Goal: Information Seeking & Learning: Check status

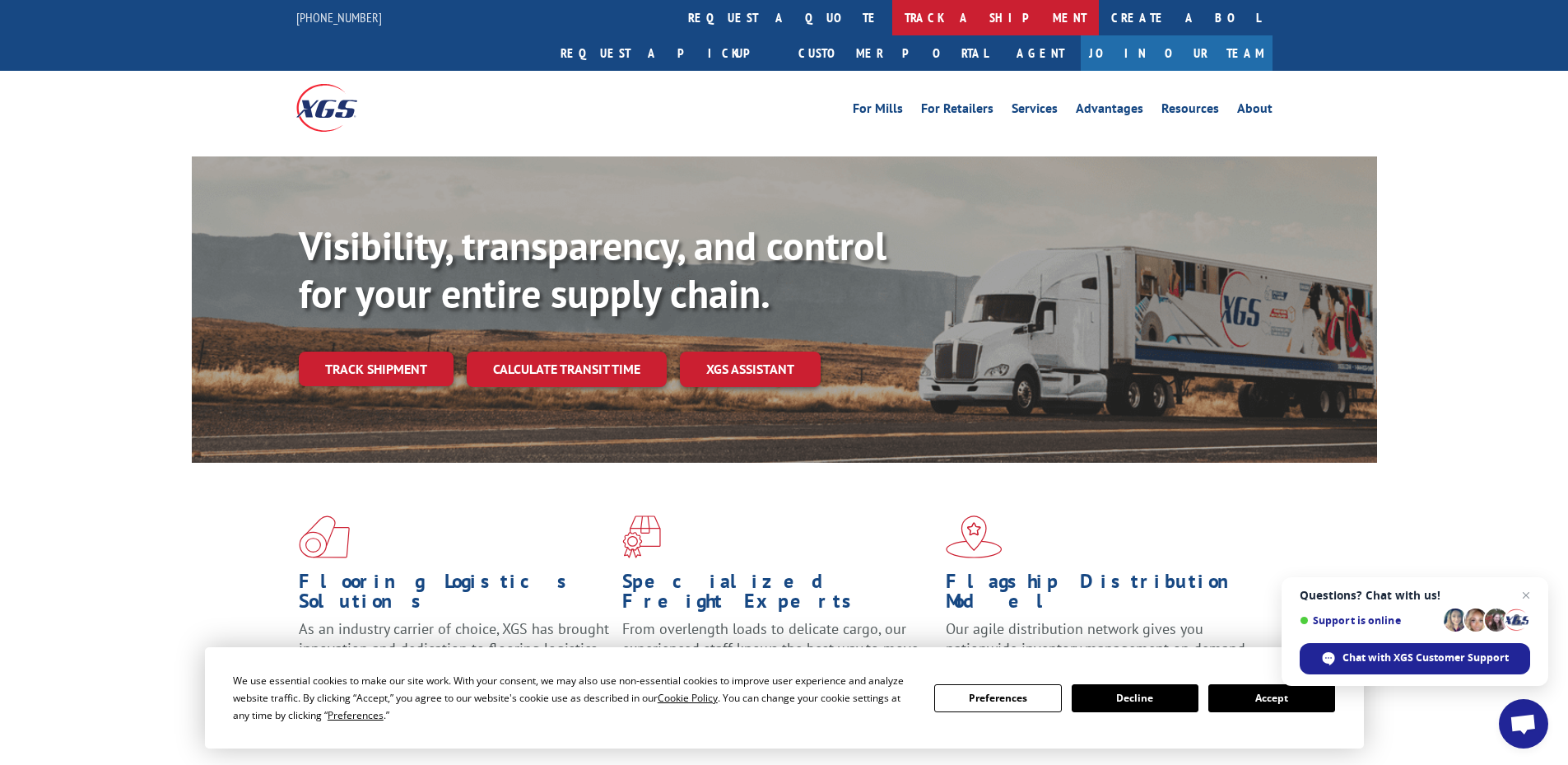
click at [892, 19] on link "track a shipment" at bounding box center [995, 18] width 207 height 35
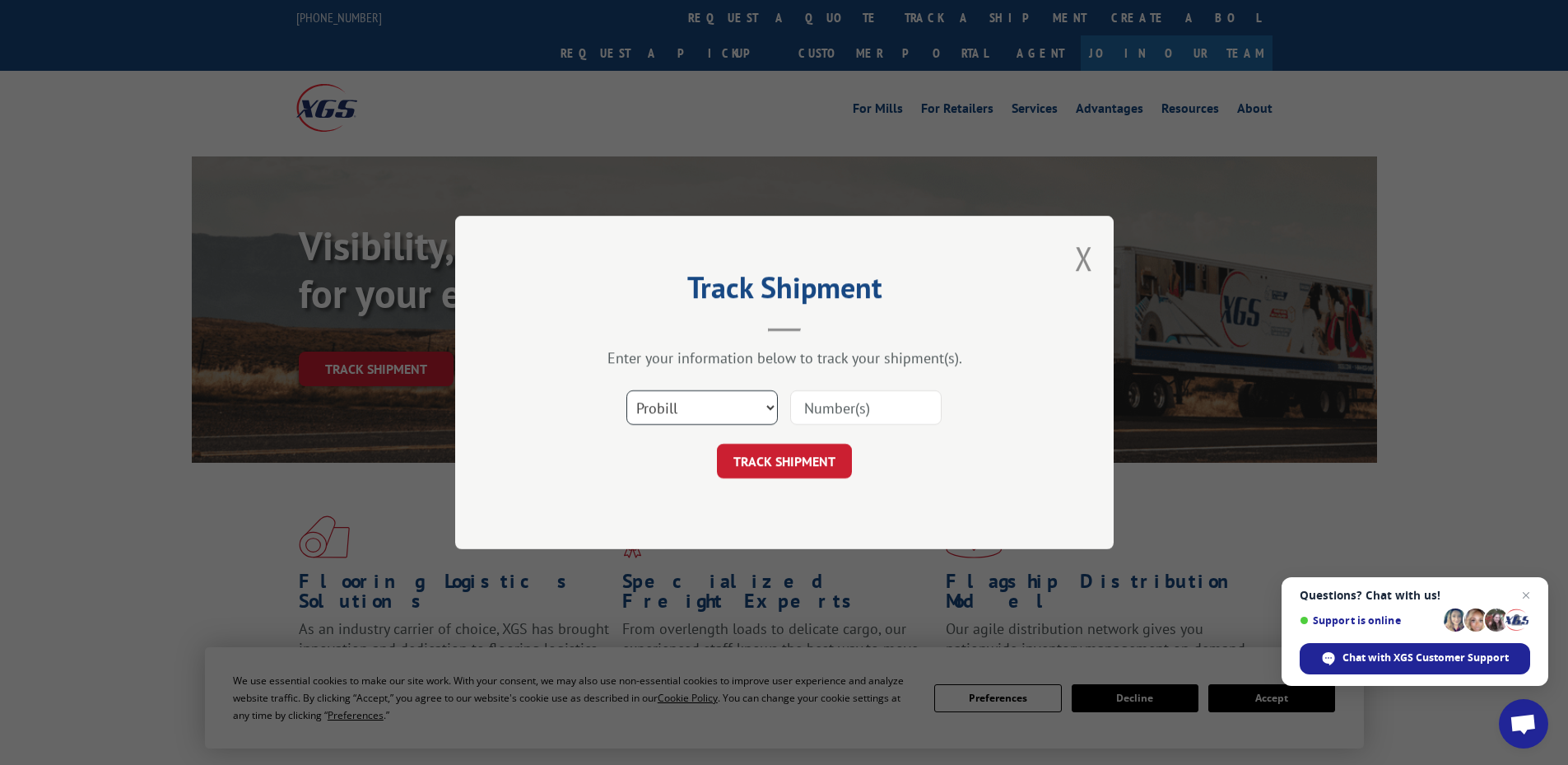
click at [675, 404] on select "Select category... Probill BOL PO" at bounding box center [701, 406] width 152 height 34
select select "po"
click at [626, 390] on select "Select category... Probill BOL PO" at bounding box center [701, 406] width 152 height 34
paste input "66501396"
type input "66501396"
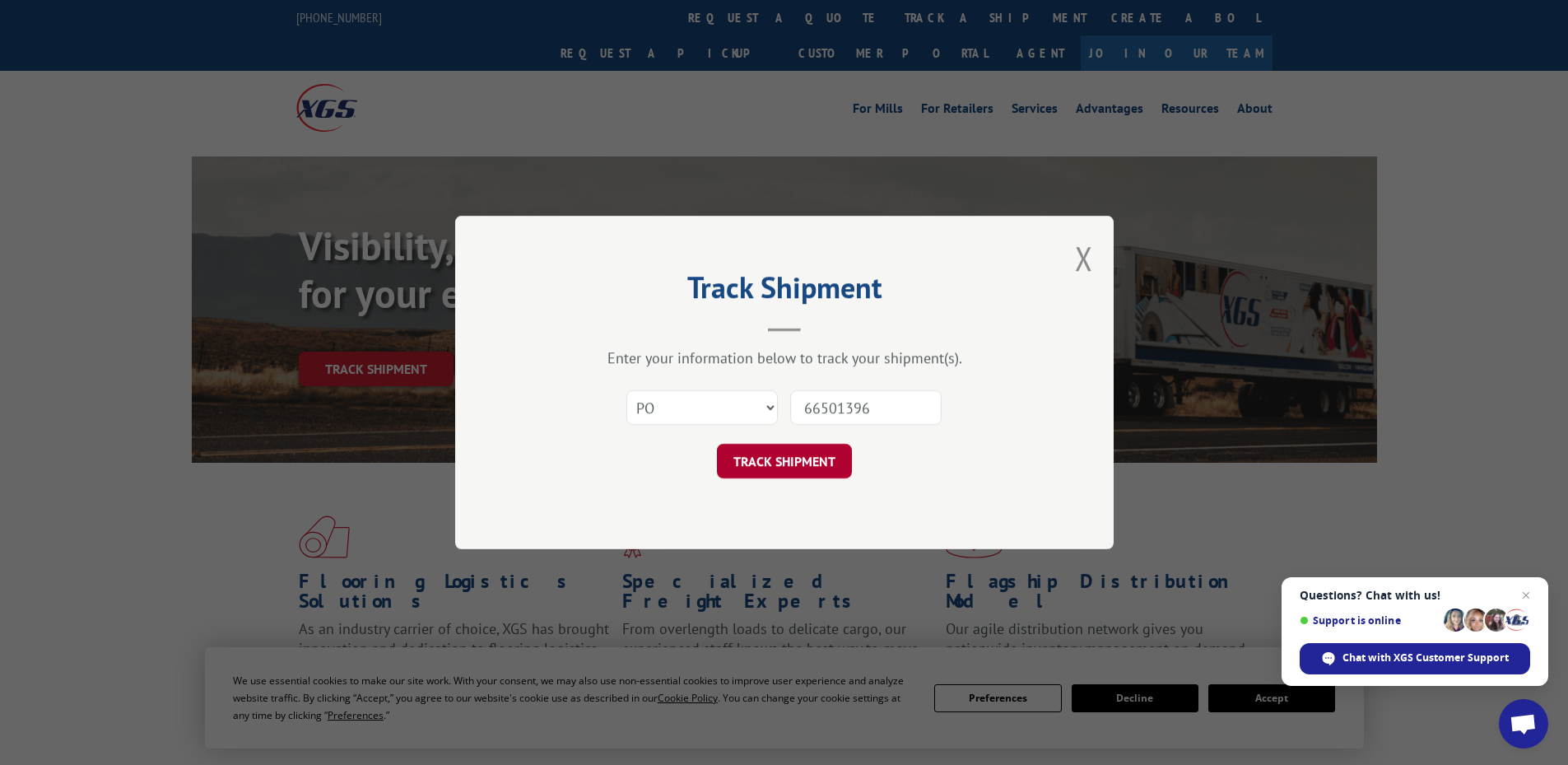
click at [788, 470] on button "TRACK SHIPMENT" at bounding box center [784, 460] width 135 height 34
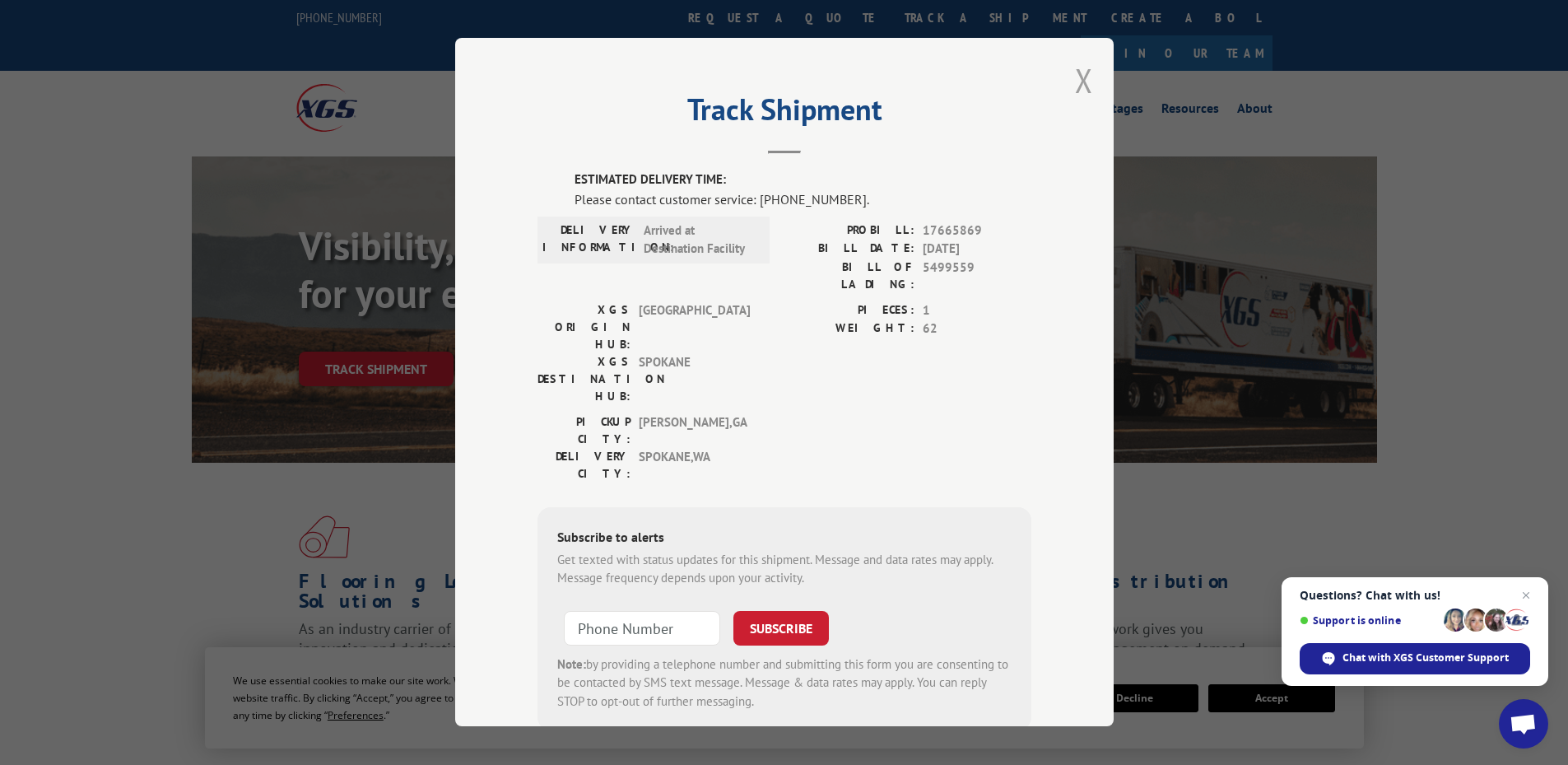
click at [1082, 71] on button "Close modal" at bounding box center [1083, 80] width 18 height 44
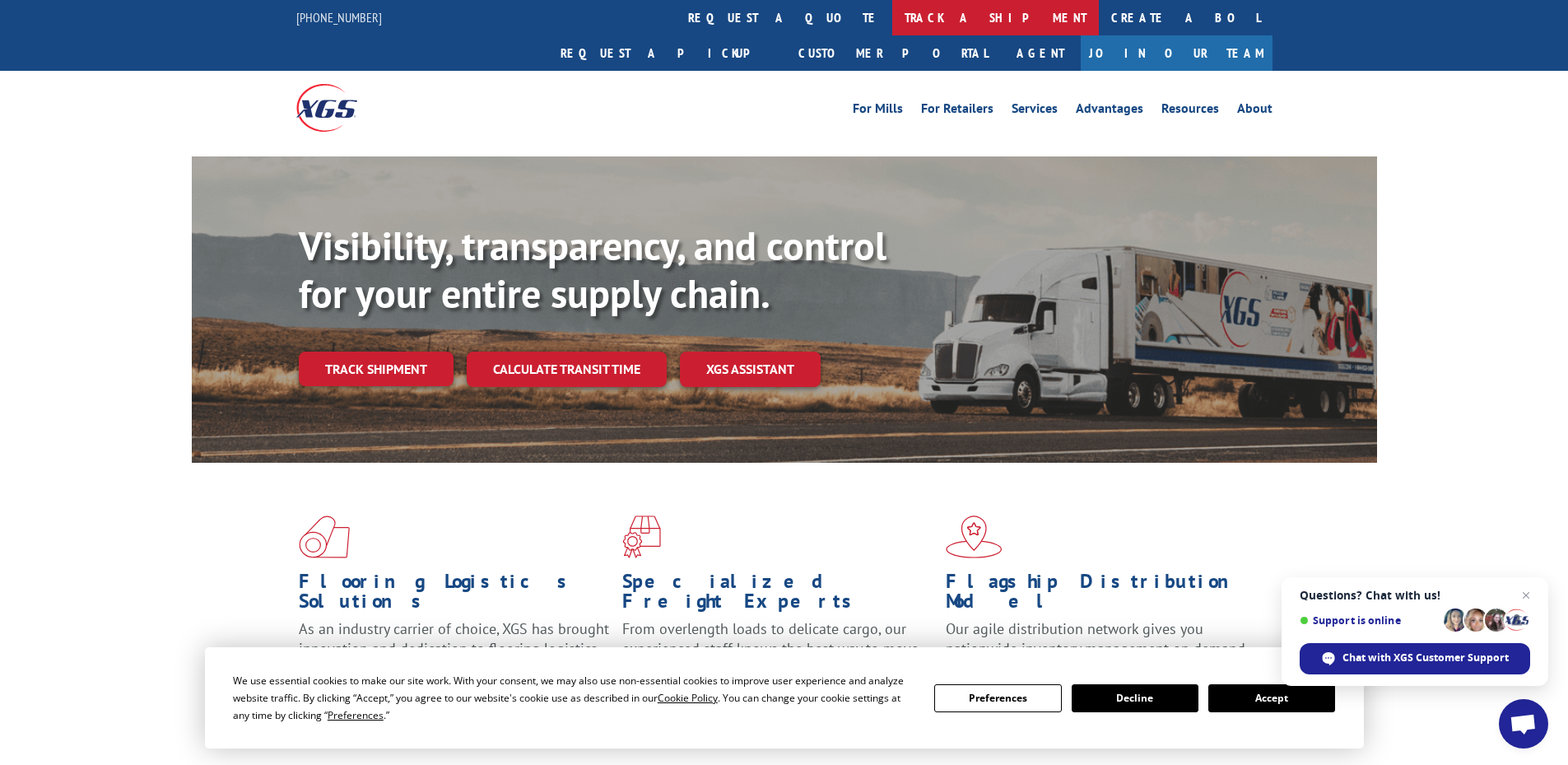
click at [892, 18] on link "track a shipment" at bounding box center [995, 18] width 207 height 35
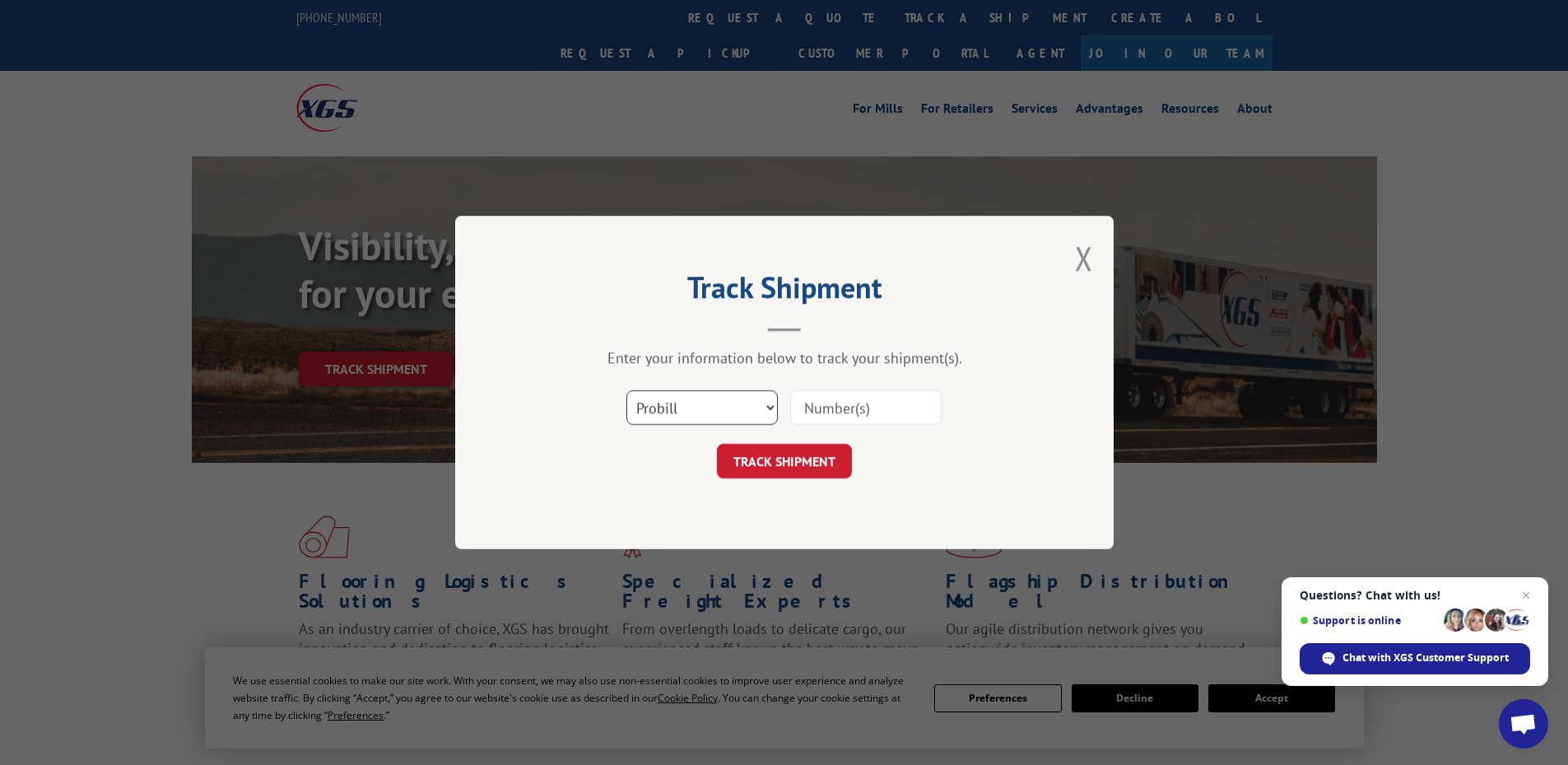
drag, startPoint x: 703, startPoint y: 409, endPoint x: 703, endPoint y: 421, distance: 12.0
click at [703, 409] on select "Select category... Probill BOL PO" at bounding box center [701, 406] width 152 height 34
select select "po"
click at [626, 390] on select "Select category... Probill BOL PO" at bounding box center [701, 406] width 152 height 34
paste input "10519909"
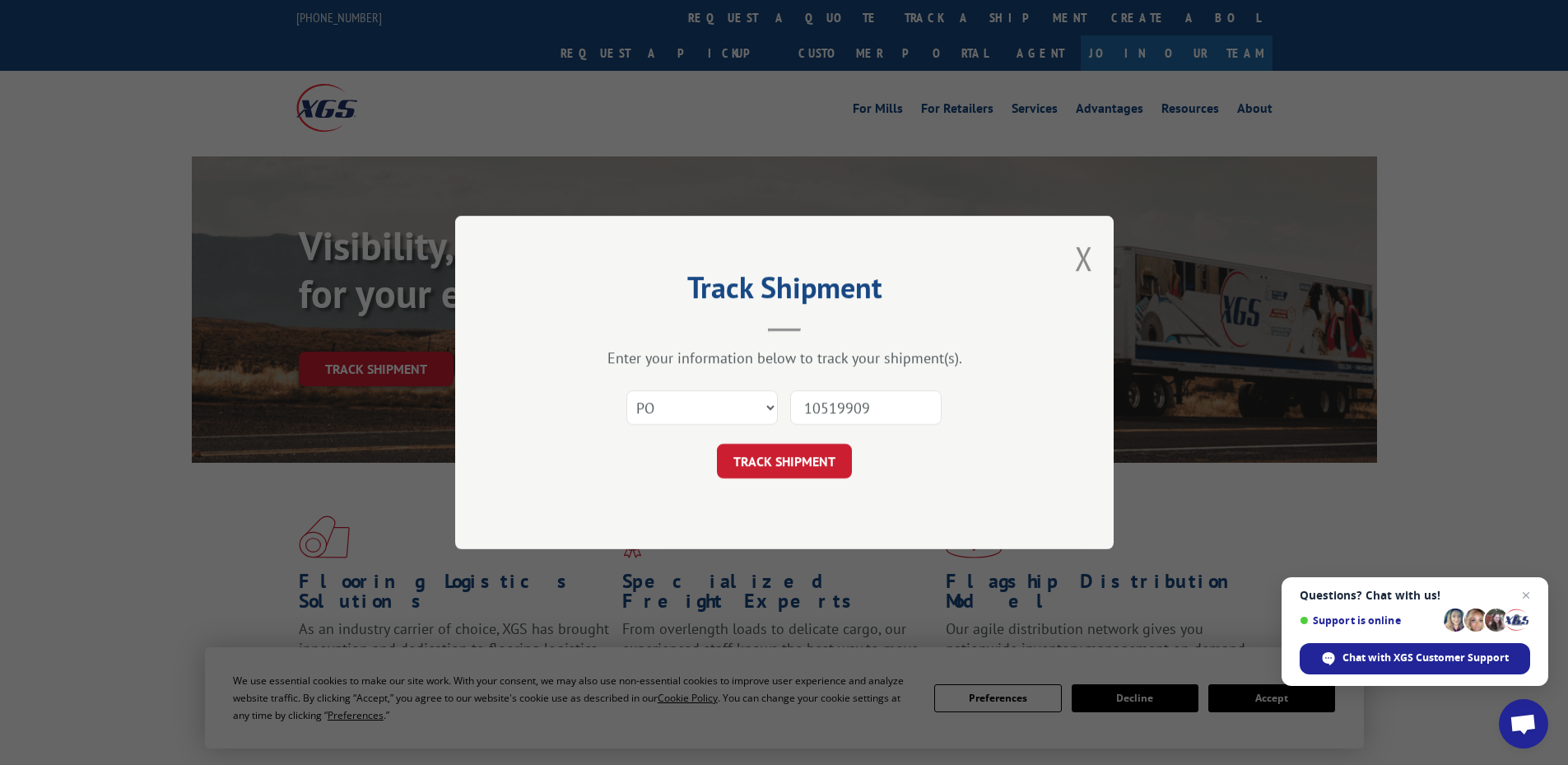
type input "10519909"
click at [823, 480] on div "Track Shipment Enter your information below to track your shipment(s). Select c…" at bounding box center [784, 382] width 658 height 333
click at [802, 475] on button "TRACK SHIPMENT" at bounding box center [784, 460] width 135 height 34
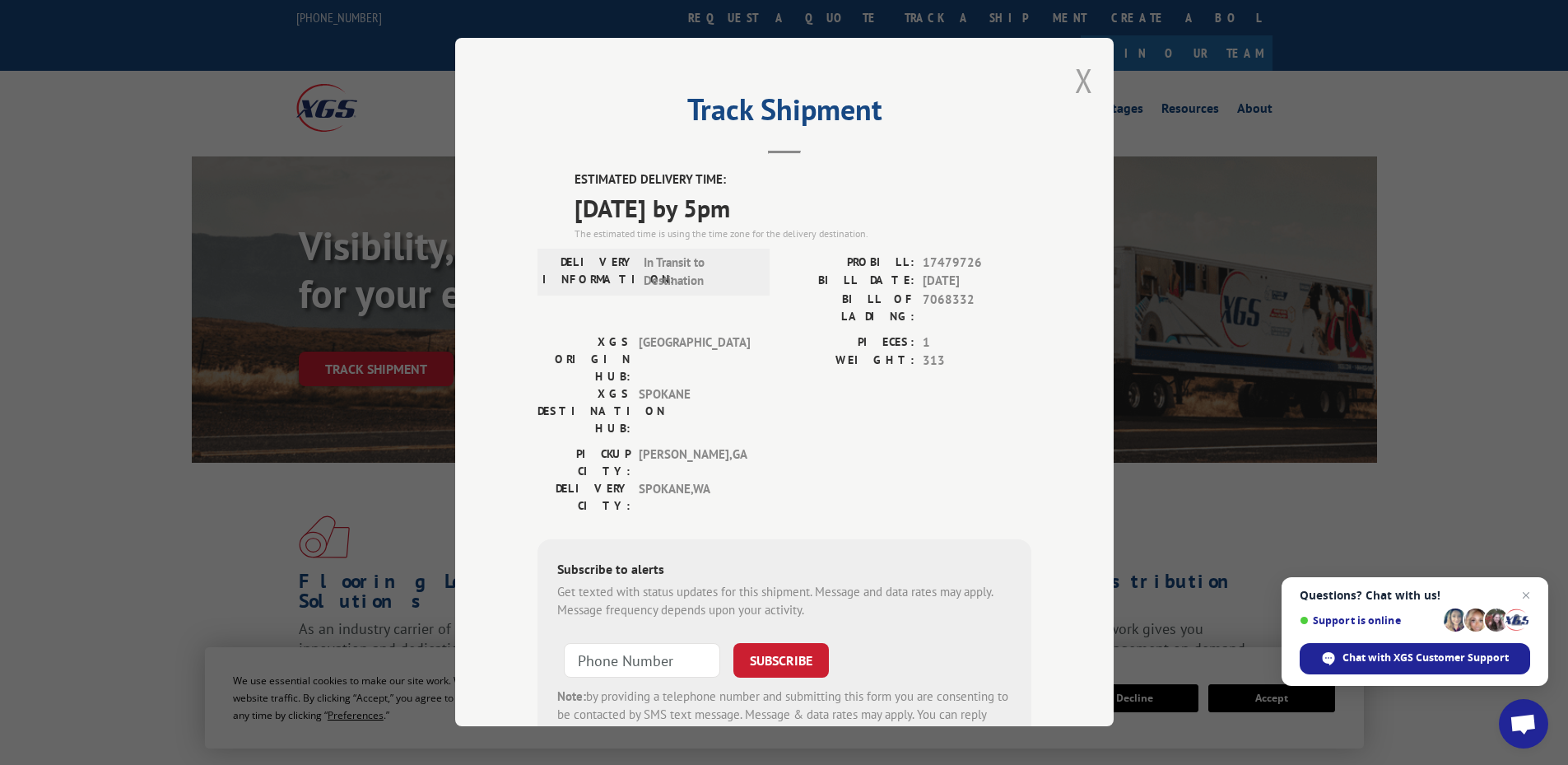
click at [1078, 79] on button "Close modal" at bounding box center [1083, 80] width 18 height 44
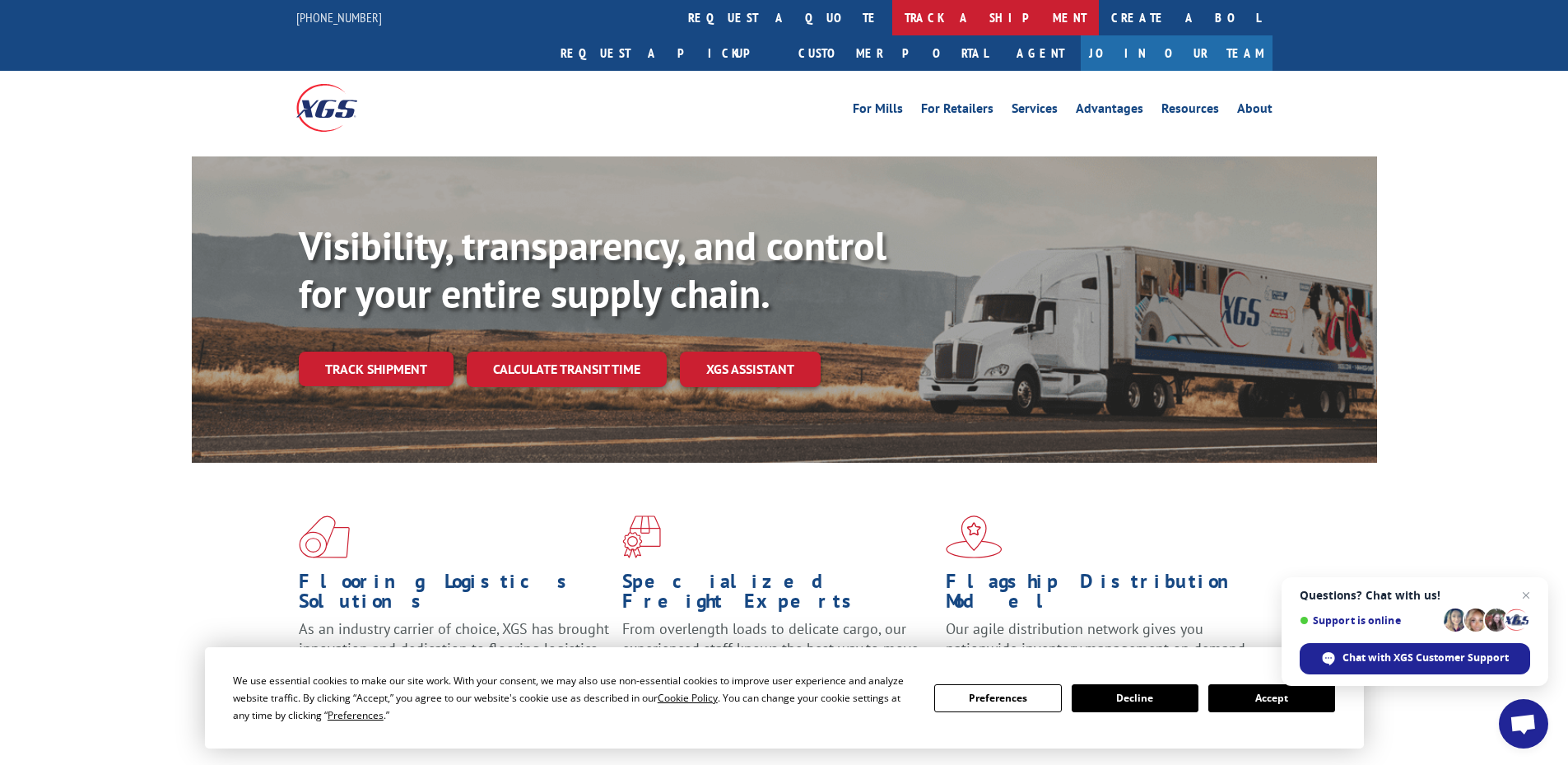
click at [892, 18] on link "track a shipment" at bounding box center [995, 18] width 207 height 35
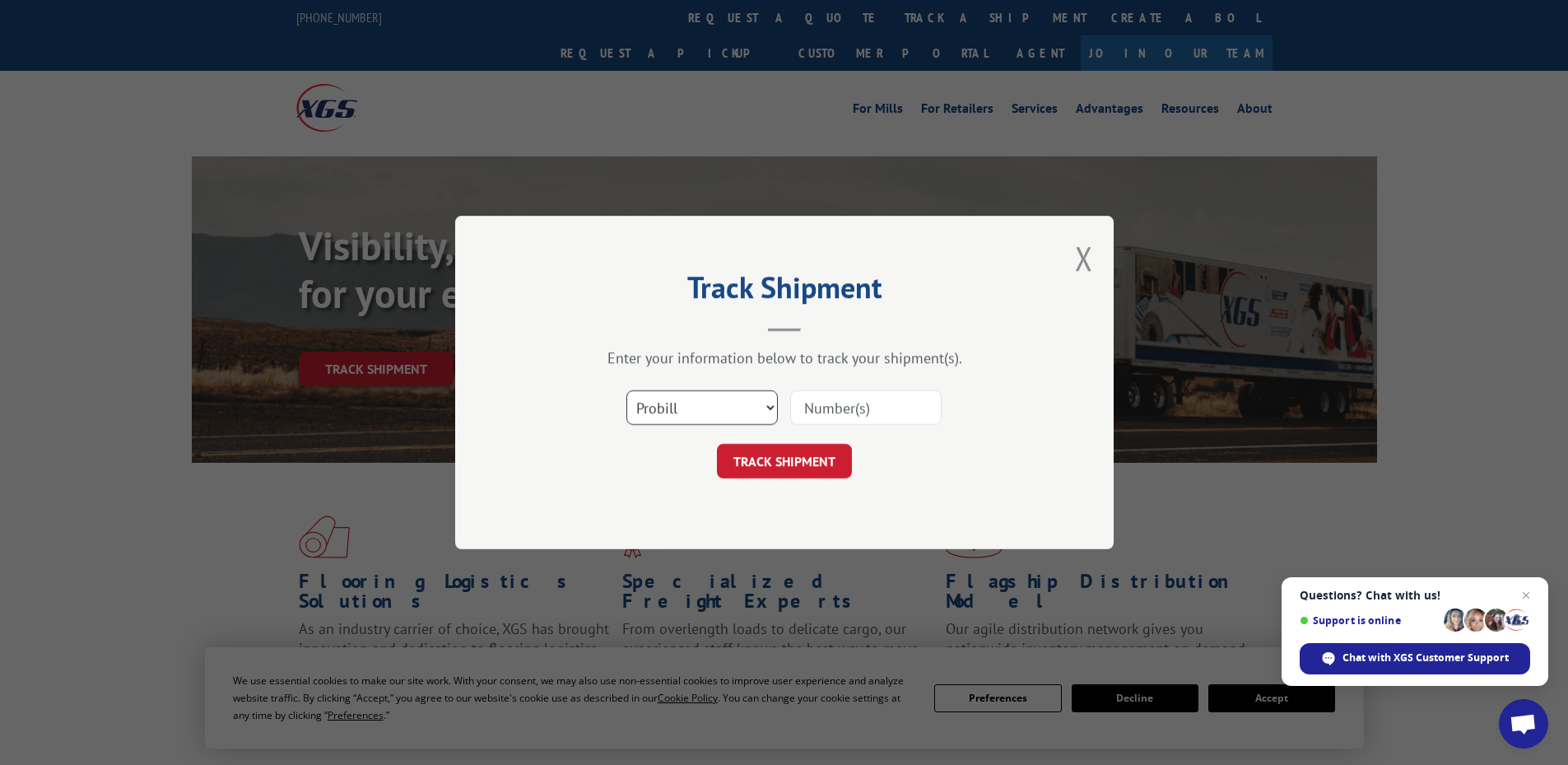
click at [652, 412] on select "Select category... Probill BOL PO" at bounding box center [701, 406] width 152 height 34
select select "po"
click at [626, 390] on select "Select category... Probill BOL PO" at bounding box center [701, 406] width 152 height 34
paste input "66501343"
type input "66501343"
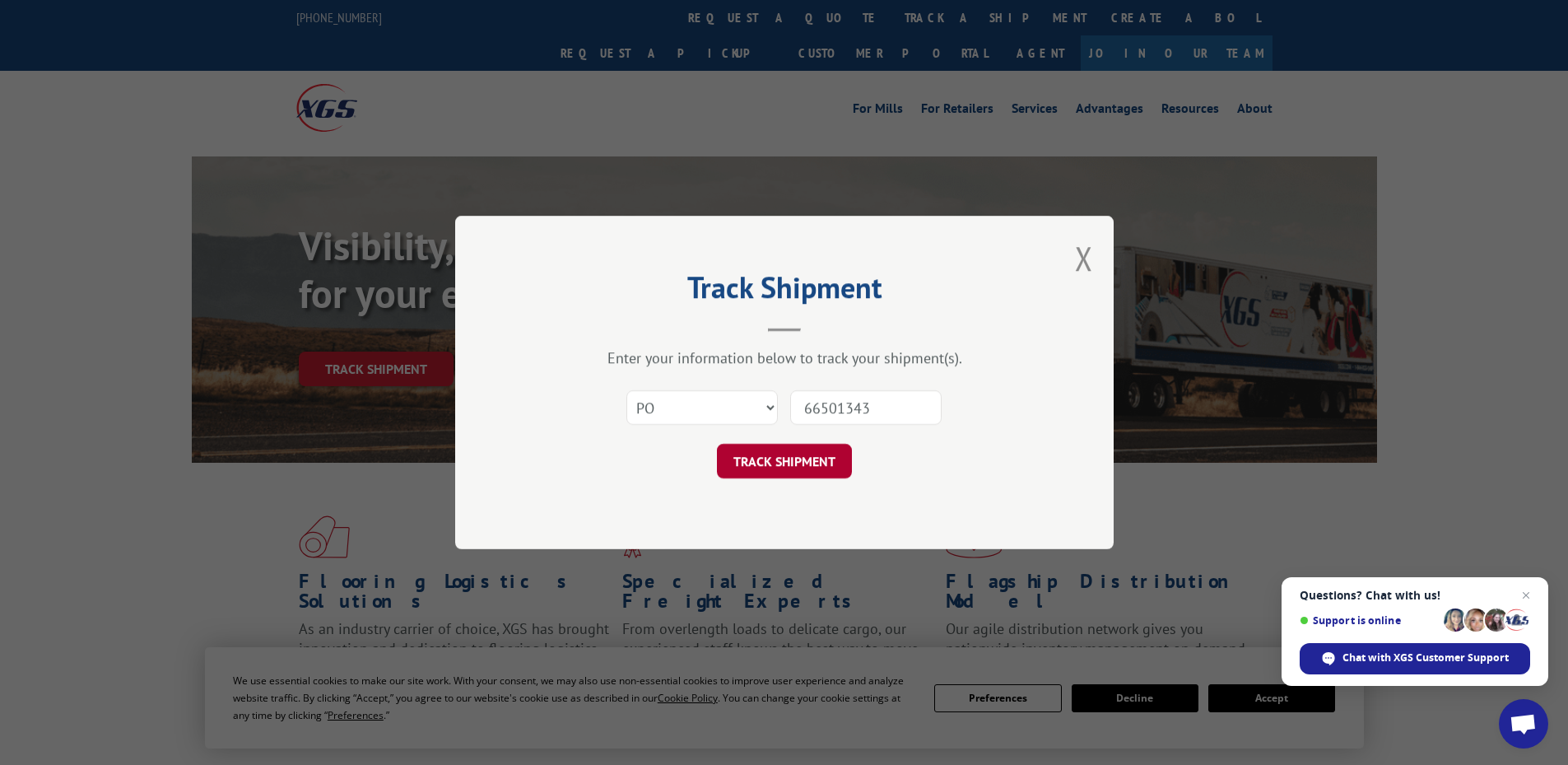
click at [801, 460] on button "TRACK SHIPMENT" at bounding box center [784, 460] width 135 height 34
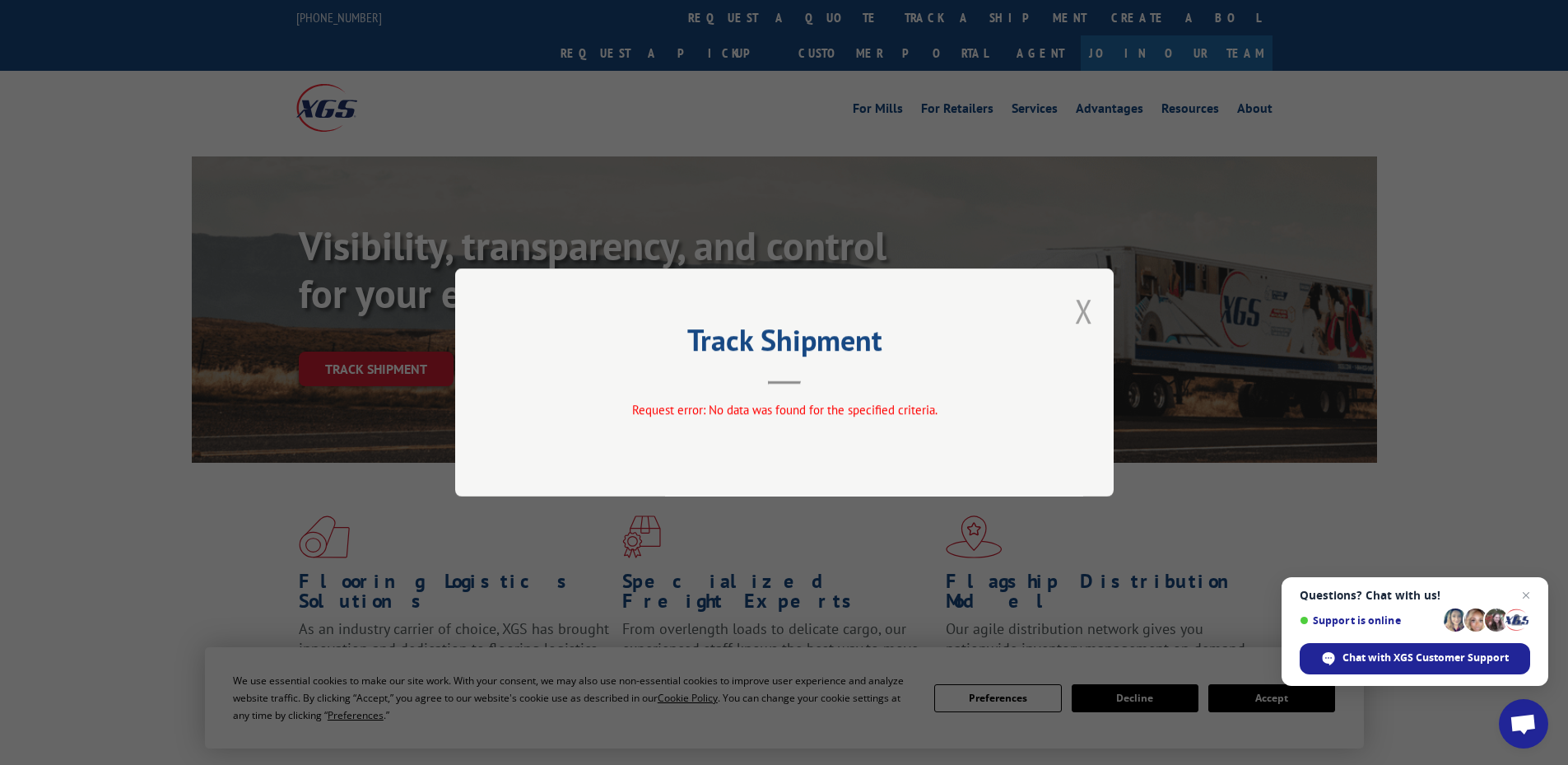
click at [1080, 310] on button "Close modal" at bounding box center [1083, 311] width 18 height 44
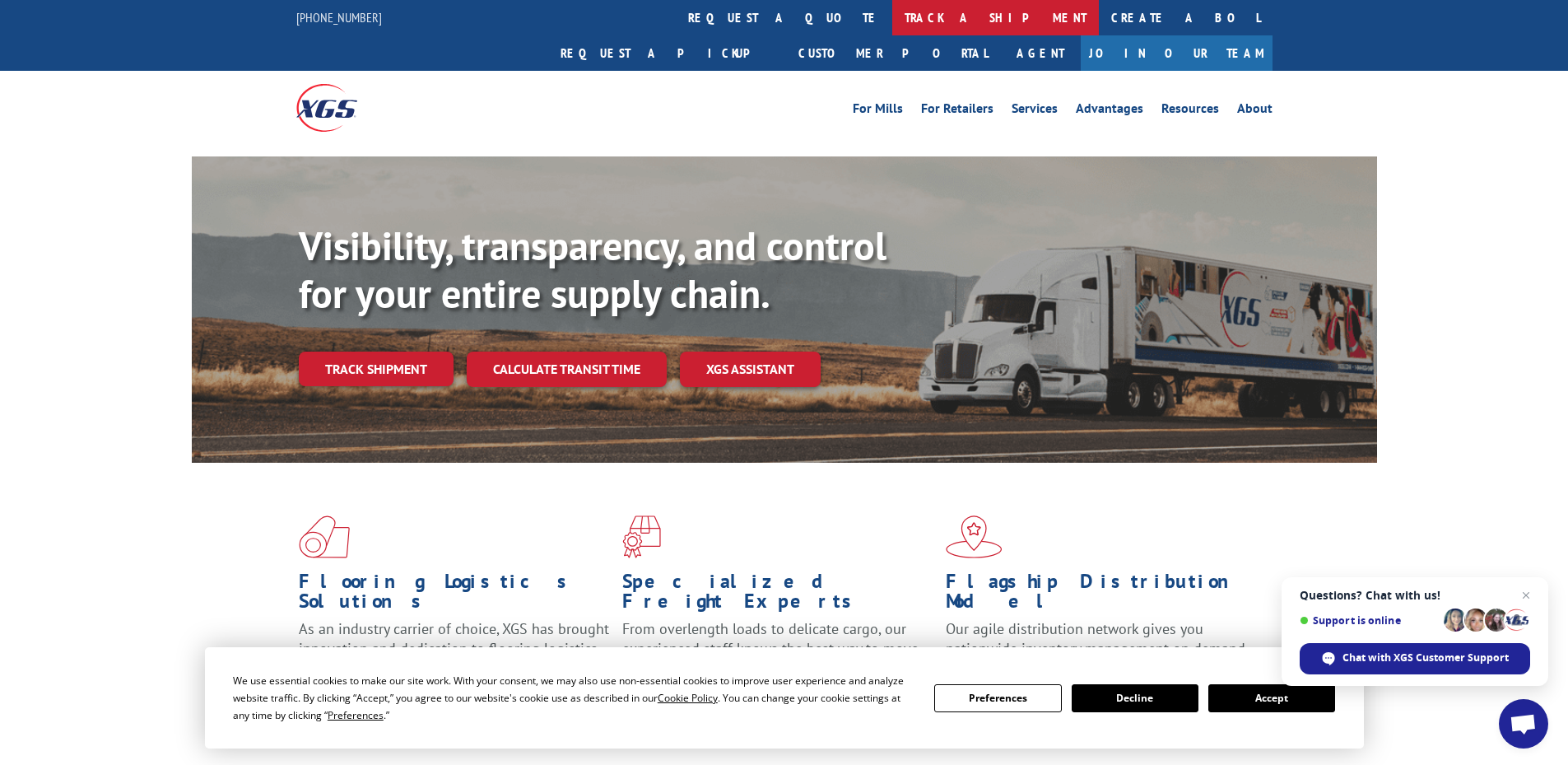
click at [892, 24] on link "track a shipment" at bounding box center [995, 18] width 207 height 35
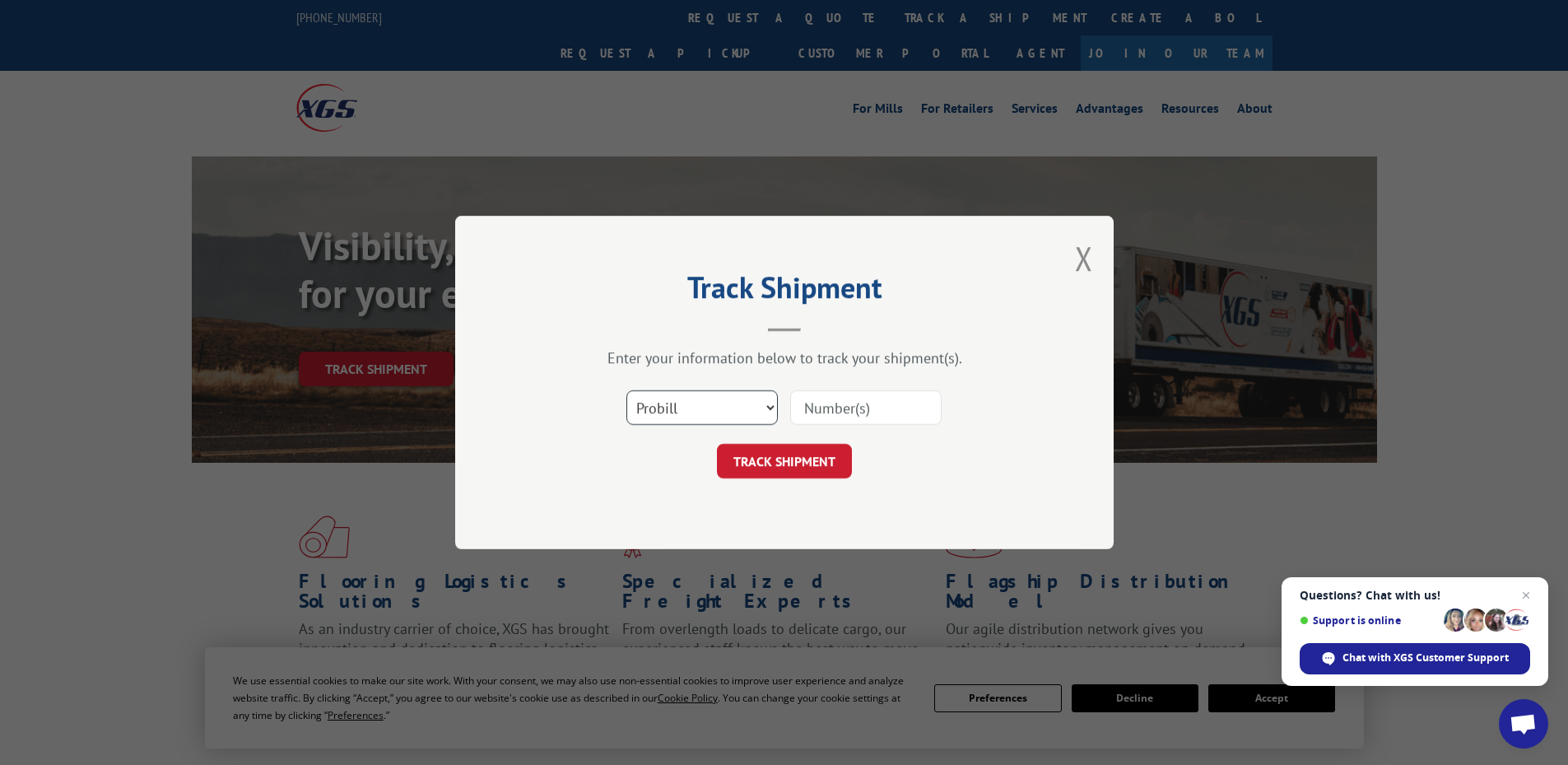
drag, startPoint x: 670, startPoint y: 408, endPoint x: 667, endPoint y: 420, distance: 12.4
click at [670, 408] on select "Select category... Probill BOL PO" at bounding box center [701, 406] width 152 height 34
click at [636, 528] on div "Track Shipment Enter your information below to track your shipment(s). Select c…" at bounding box center [784, 382] width 658 height 333
paste input "66501343"
type input "66501343"
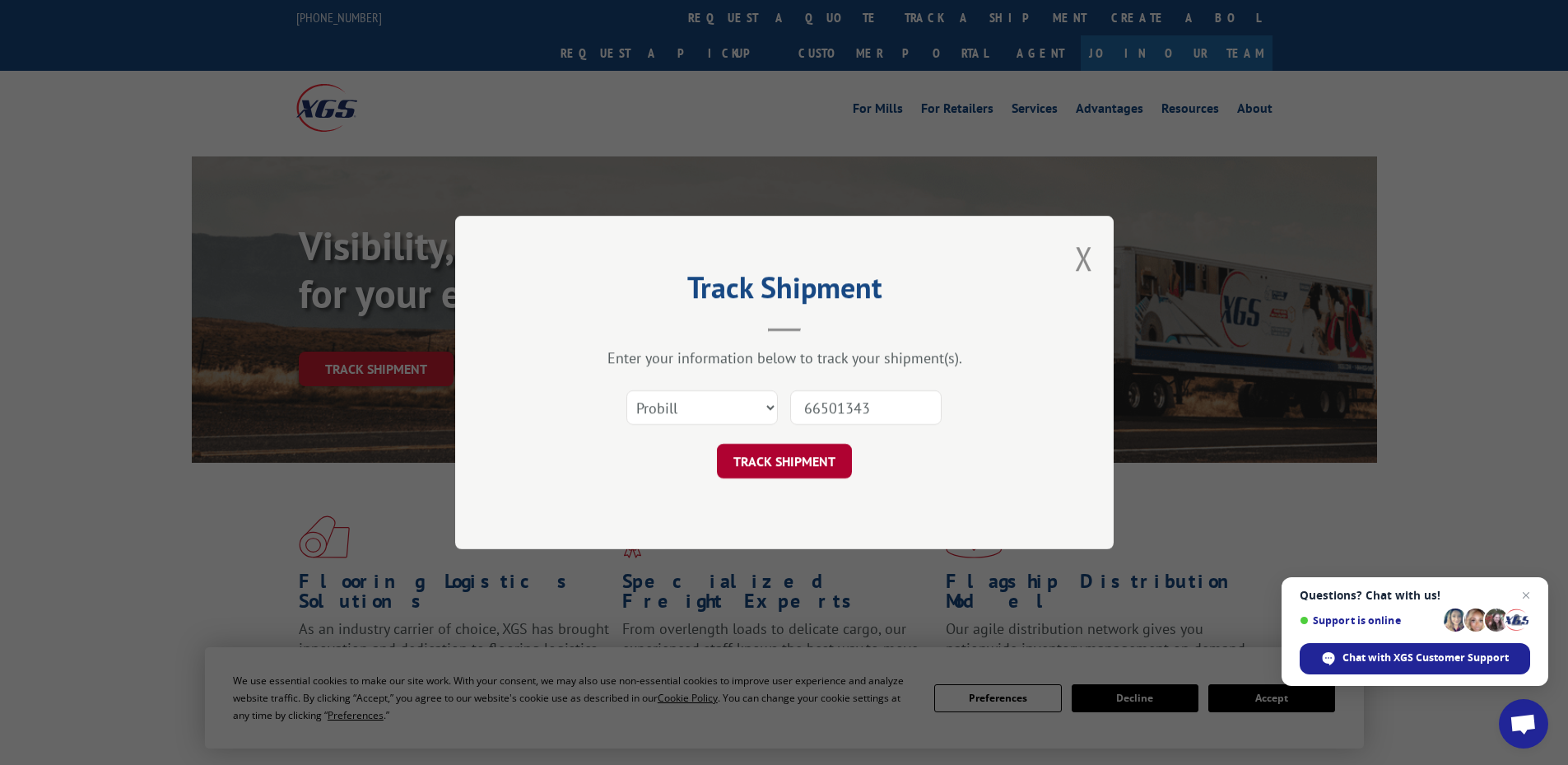
click at [789, 454] on button "TRACK SHIPMENT" at bounding box center [784, 460] width 135 height 34
